Goal: Task Accomplishment & Management: Use online tool/utility

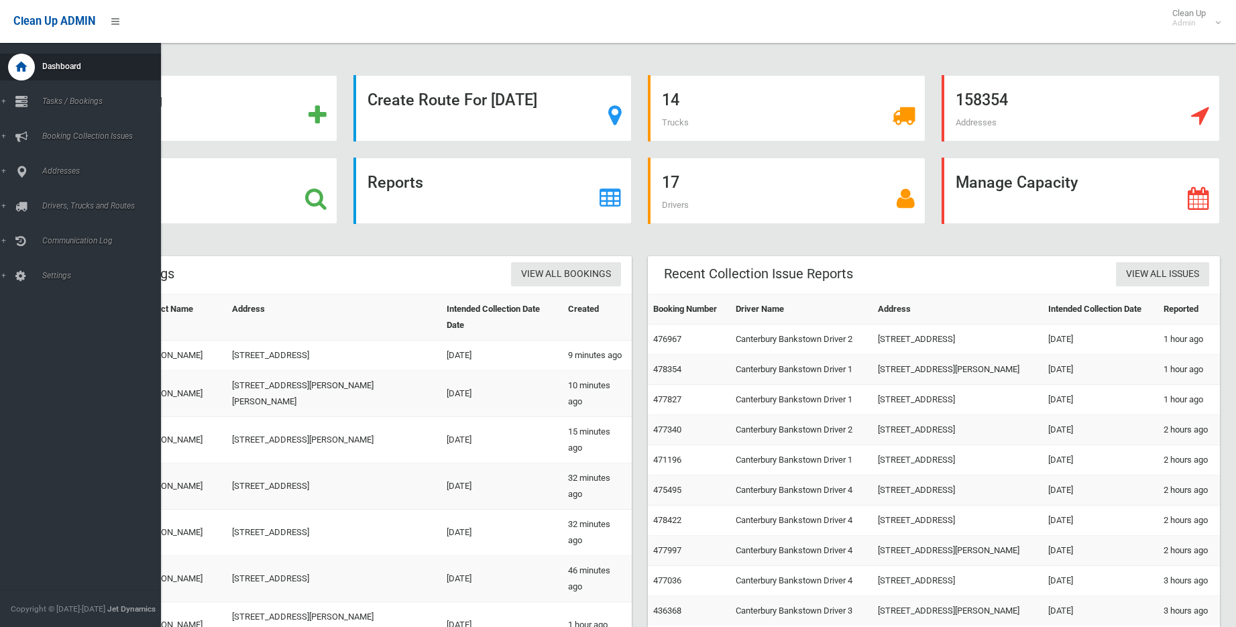
click at [17, 347] on div "Dashboard Tasks / Bookings All Bookings Today's Bookings Add Booking Add Retros…" at bounding box center [85, 335] width 171 height 584
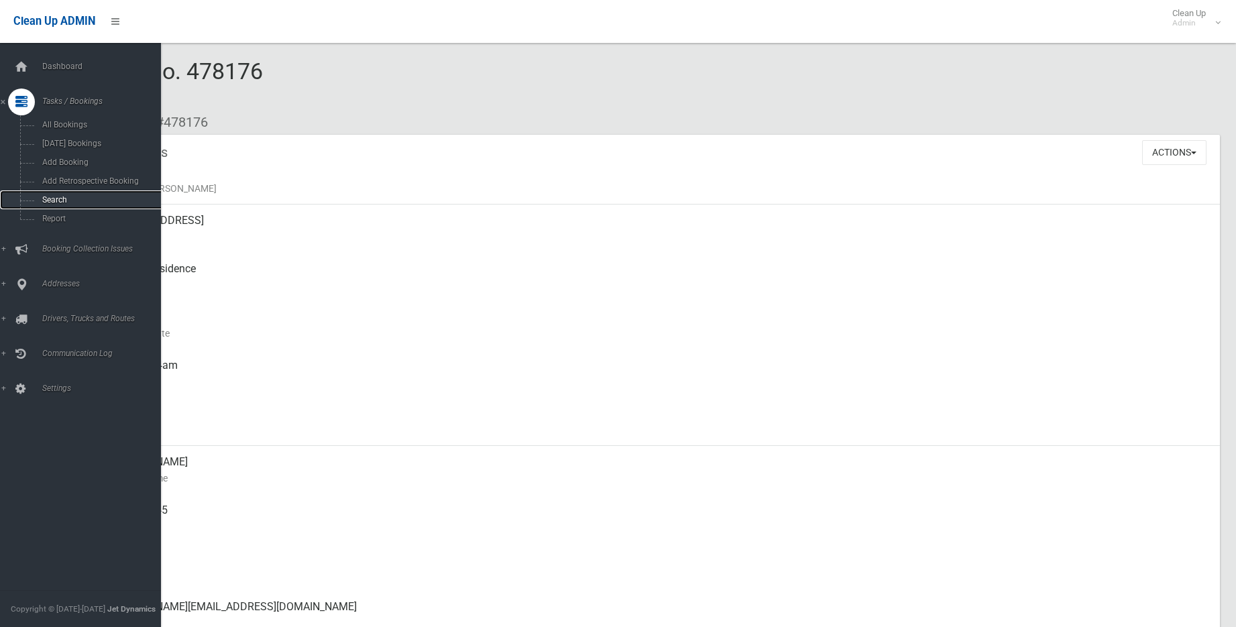
click at [64, 199] on span "Search" at bounding box center [98, 199] width 121 height 9
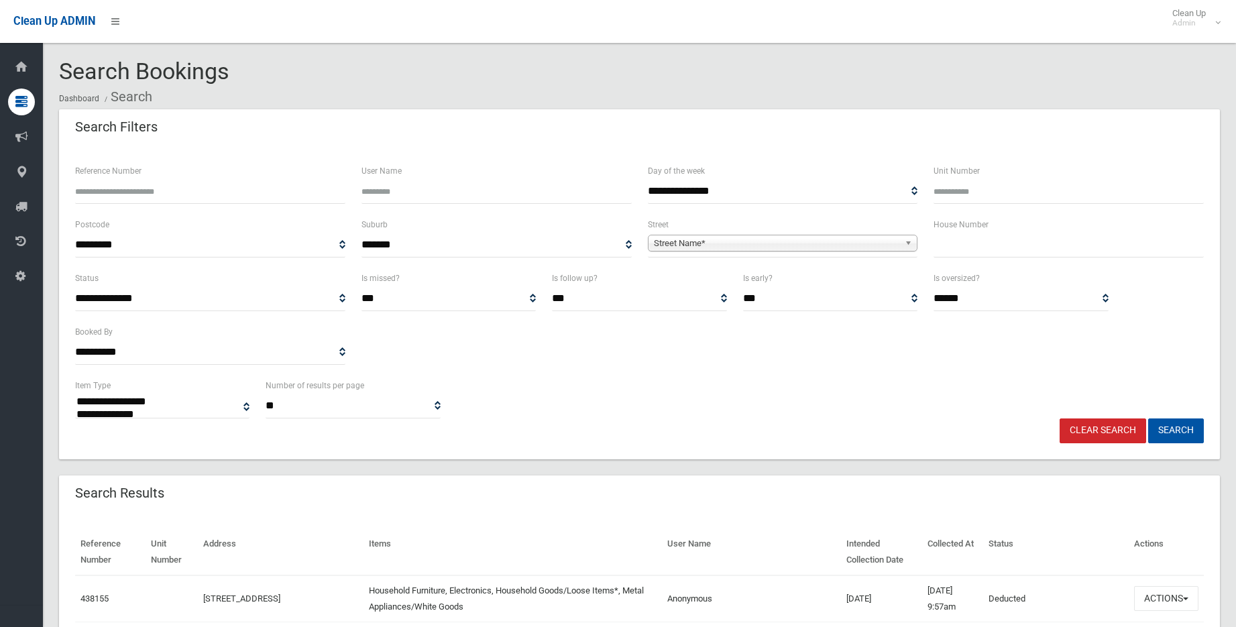
select select
click at [103, 192] on input "Reference Number" at bounding box center [210, 191] width 270 height 25
type input "******"
click at [1148, 418] on button "Search" at bounding box center [1176, 430] width 56 height 25
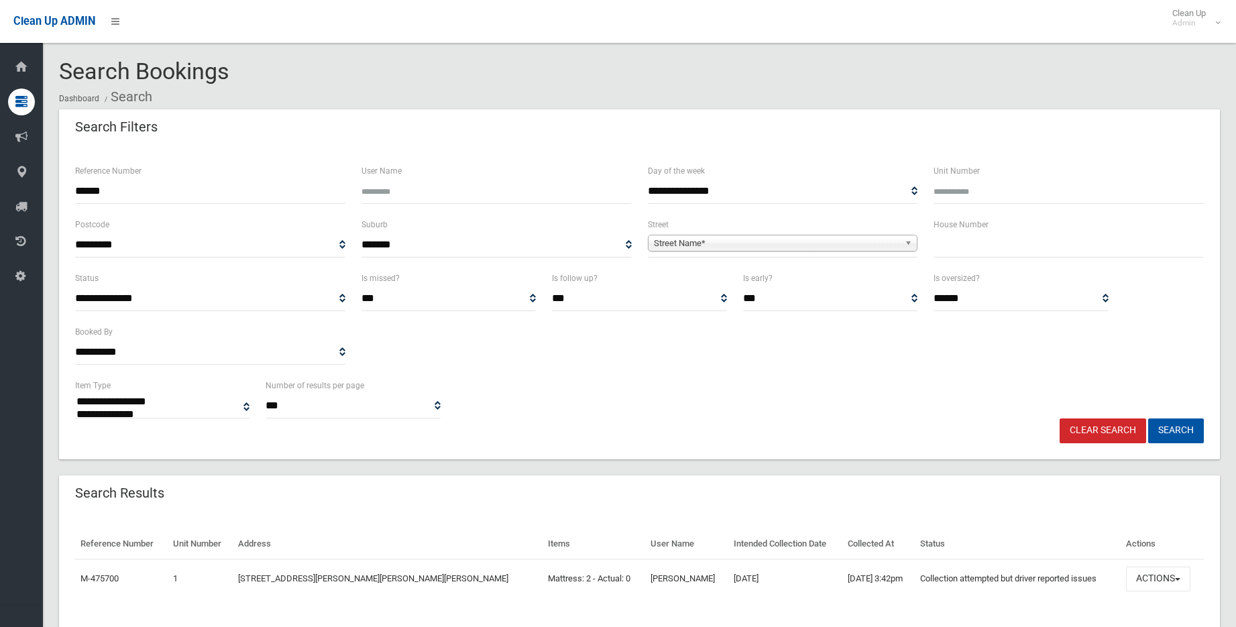
select select
click at [1131, 577] on button "Actions" at bounding box center [1158, 579] width 64 height 25
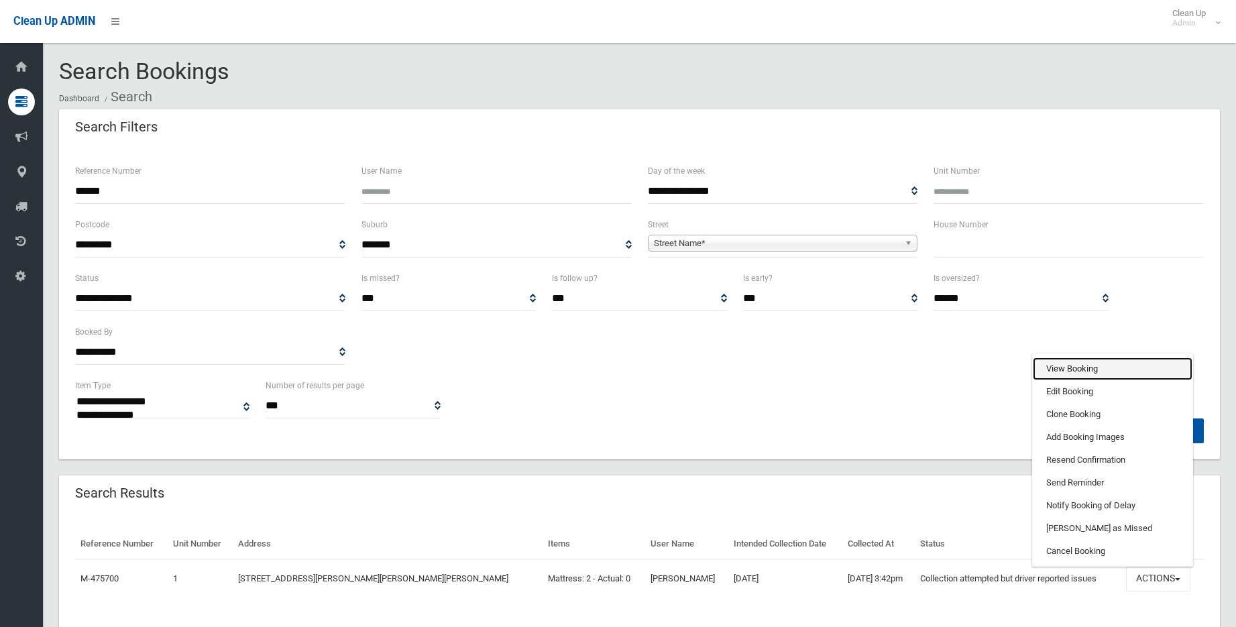
click at [1073, 368] on link "View Booking" at bounding box center [1112, 368] width 160 height 23
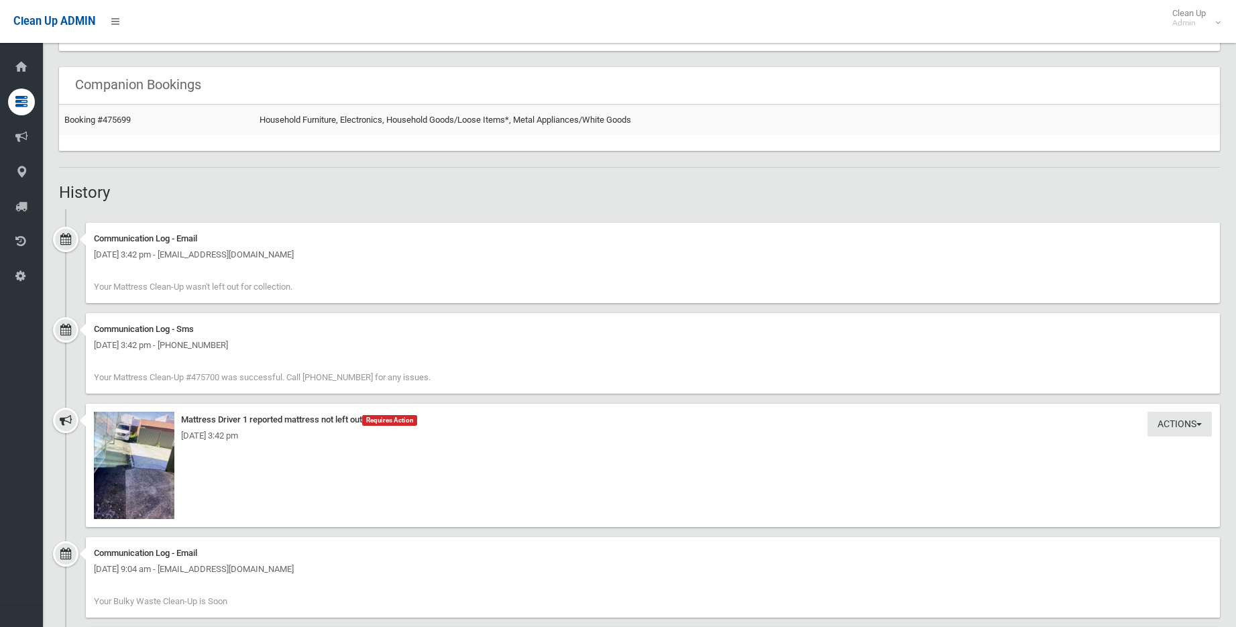
scroll to position [805, 0]
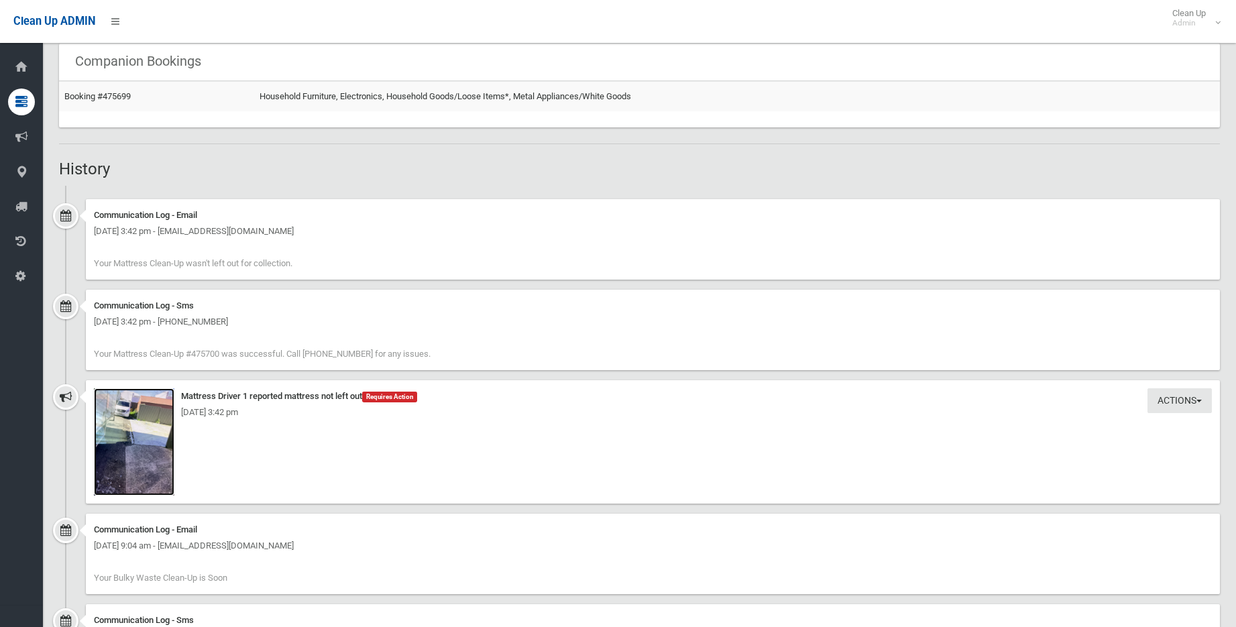
click at [123, 434] on img at bounding box center [134, 441] width 80 height 107
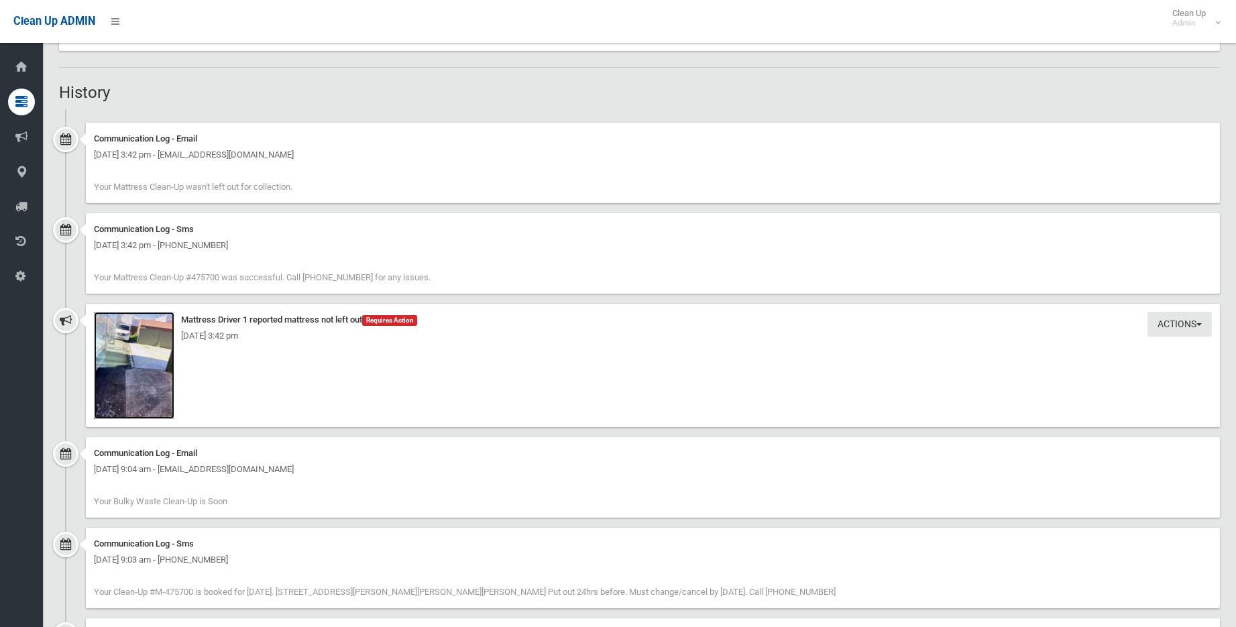
scroll to position [939, 0]
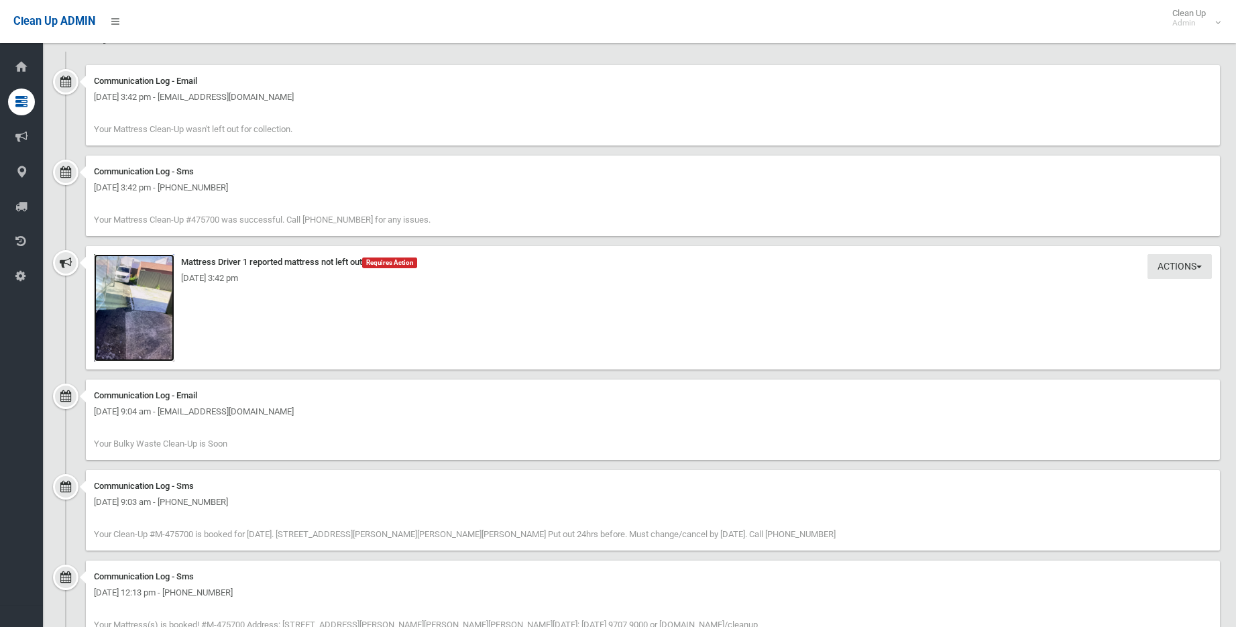
click at [153, 326] on img at bounding box center [134, 307] width 80 height 107
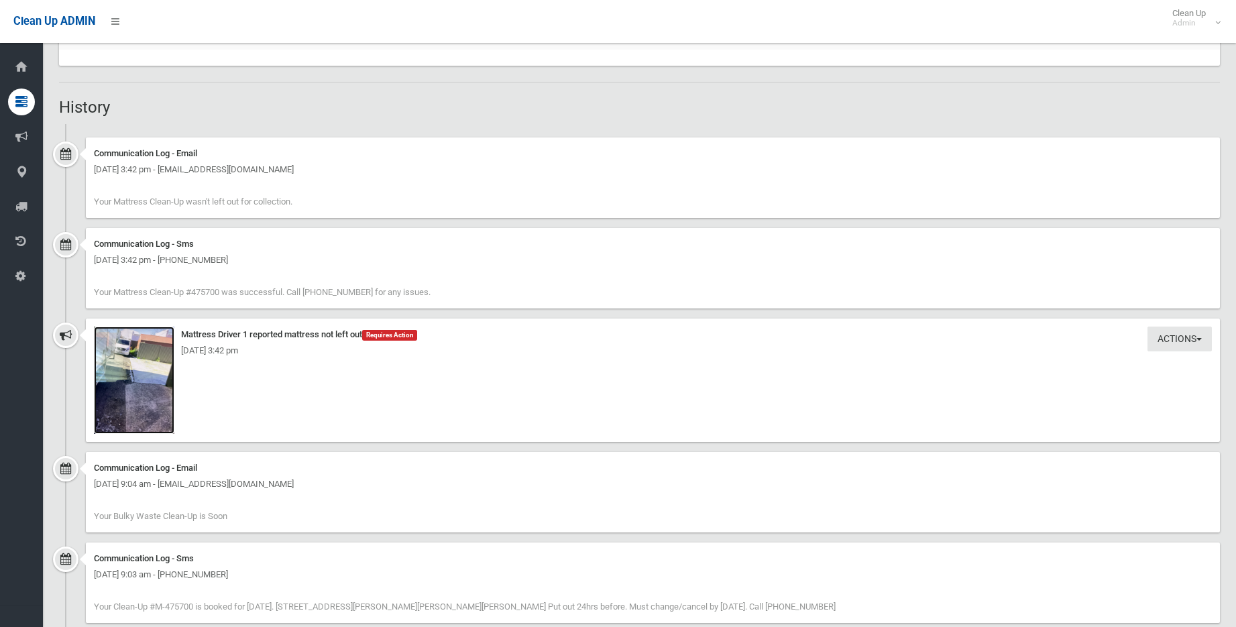
scroll to position [876, 0]
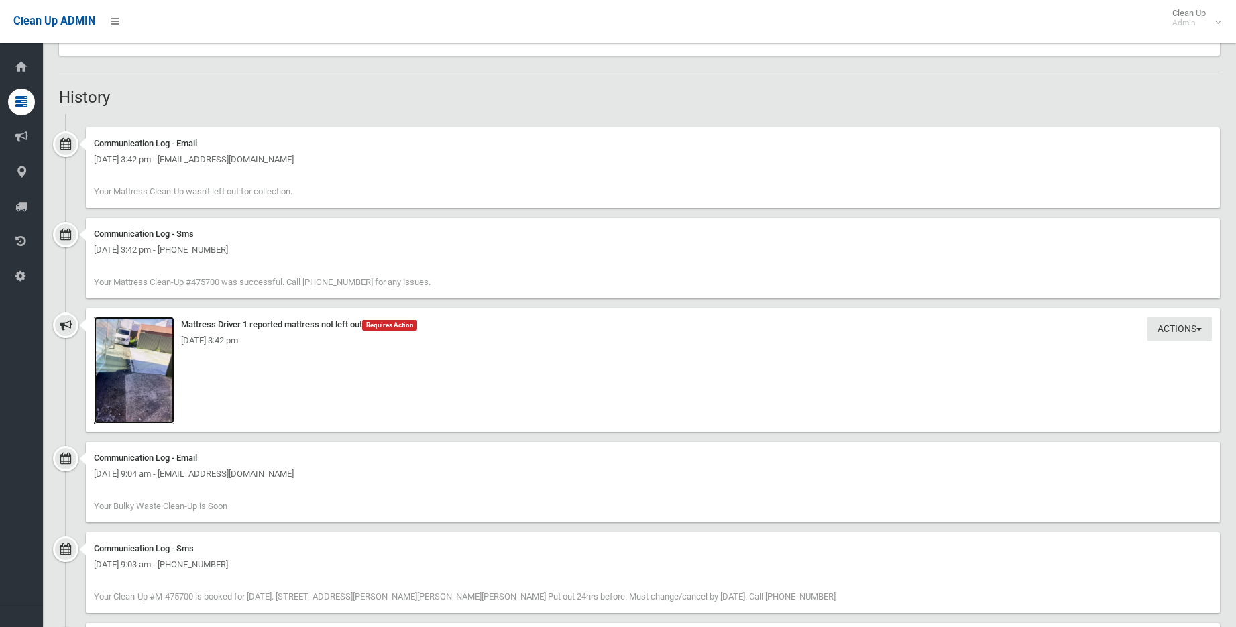
click at [120, 366] on img at bounding box center [134, 369] width 80 height 107
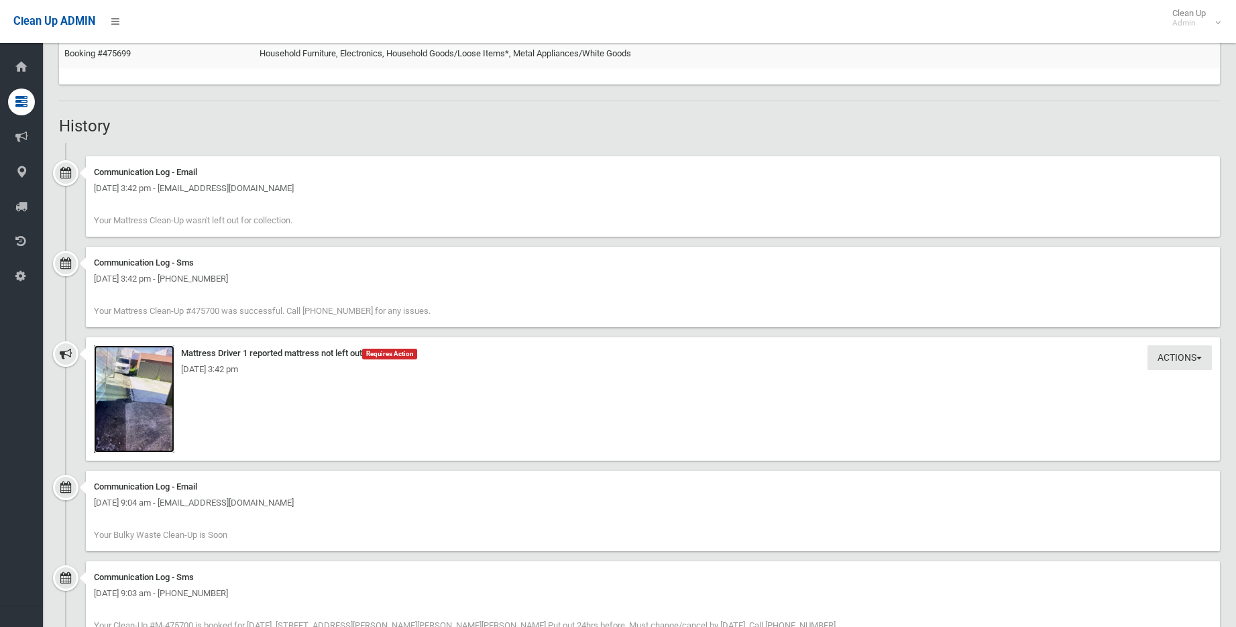
scroll to position [872, 0]
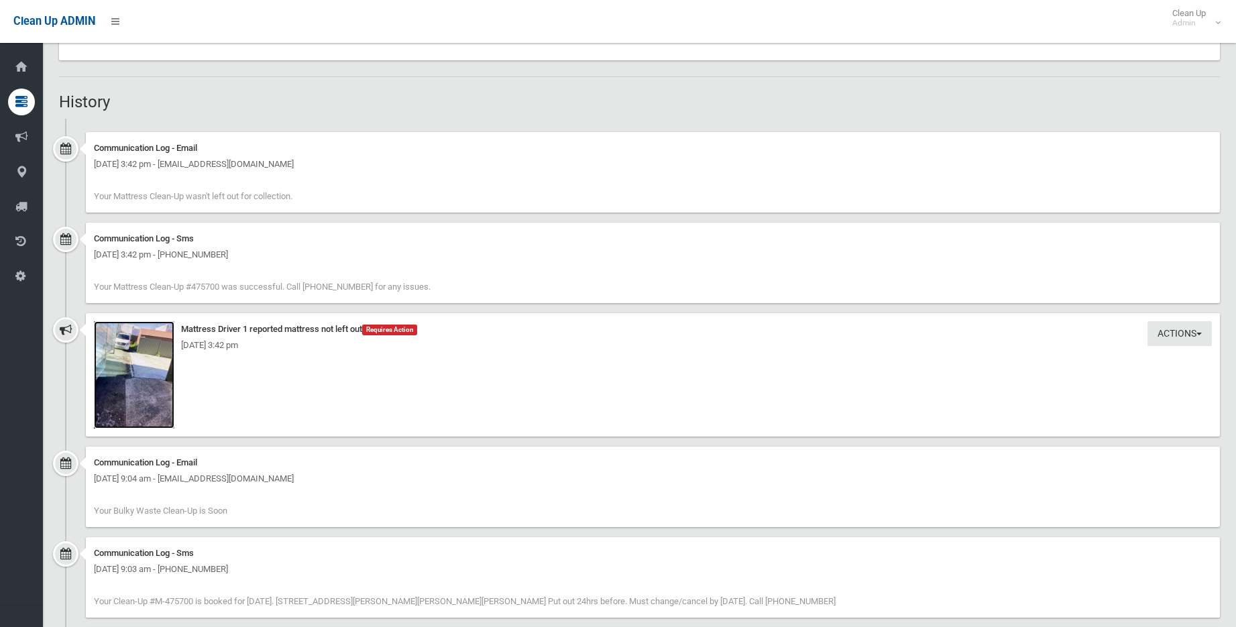
click at [147, 383] on img at bounding box center [134, 374] width 80 height 107
